Goal: Information Seeking & Learning: Learn about a topic

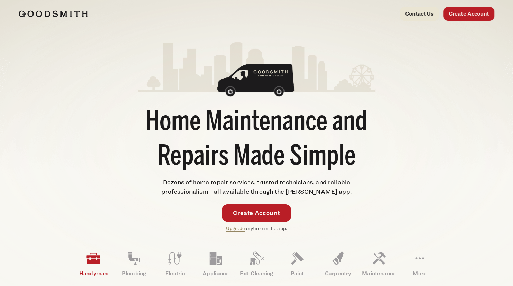
click at [245, 228] on p "Upgrade anytime in the app." at bounding box center [256, 228] width 61 height 8
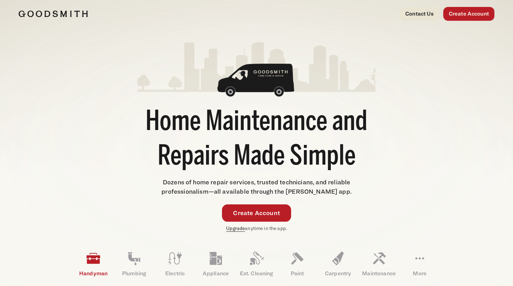
click at [241, 228] on link "Upgrade" at bounding box center [235, 228] width 19 height 6
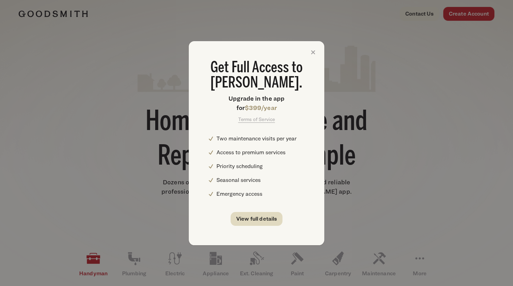
click at [250, 215] on link "View full details" at bounding box center [257, 219] width 52 height 14
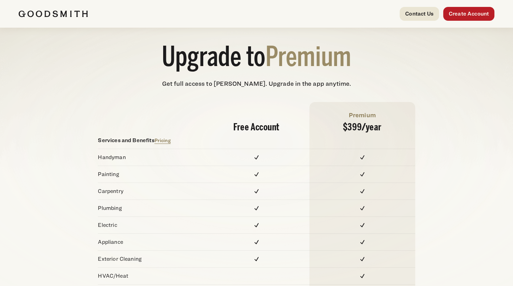
scroll to position [78, 0]
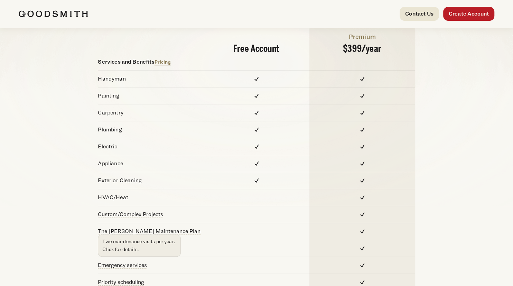
click at [173, 229] on link "The Goodsmith Maintenance Plan" at bounding box center [149, 231] width 103 height 7
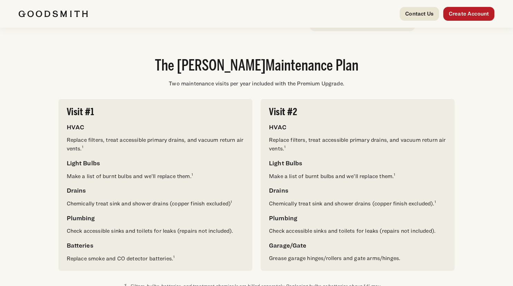
scroll to position [370, 0]
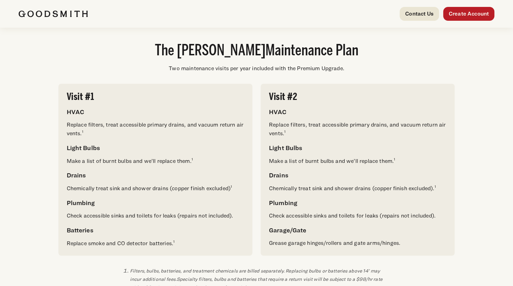
click at [39, 133] on div "The Goodsmith Maintenance Plan Two maintenance visits per year included with th…" at bounding box center [257, 168] width 476 height 248
click at [85, 84] on div "Visit #1 HVAC Replace filters, treat accessible primary drains, and vacuum retu…" at bounding box center [155, 170] width 194 height 172
click at [106, 54] on h2 "The Goodsmith Maintenance Plan" at bounding box center [256, 51] width 396 height 15
